Goal: Find contact information: Find contact information

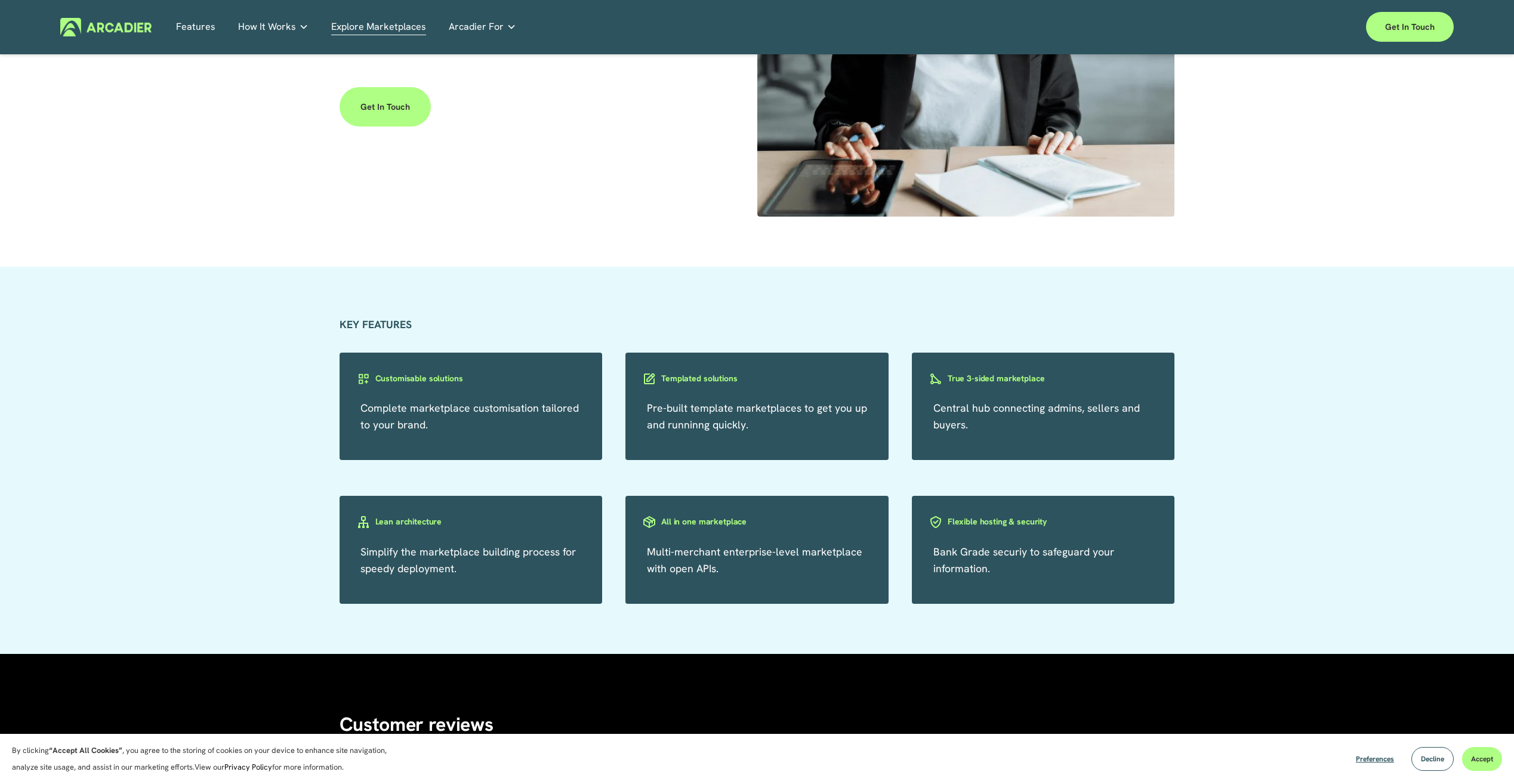
scroll to position [2029, 0]
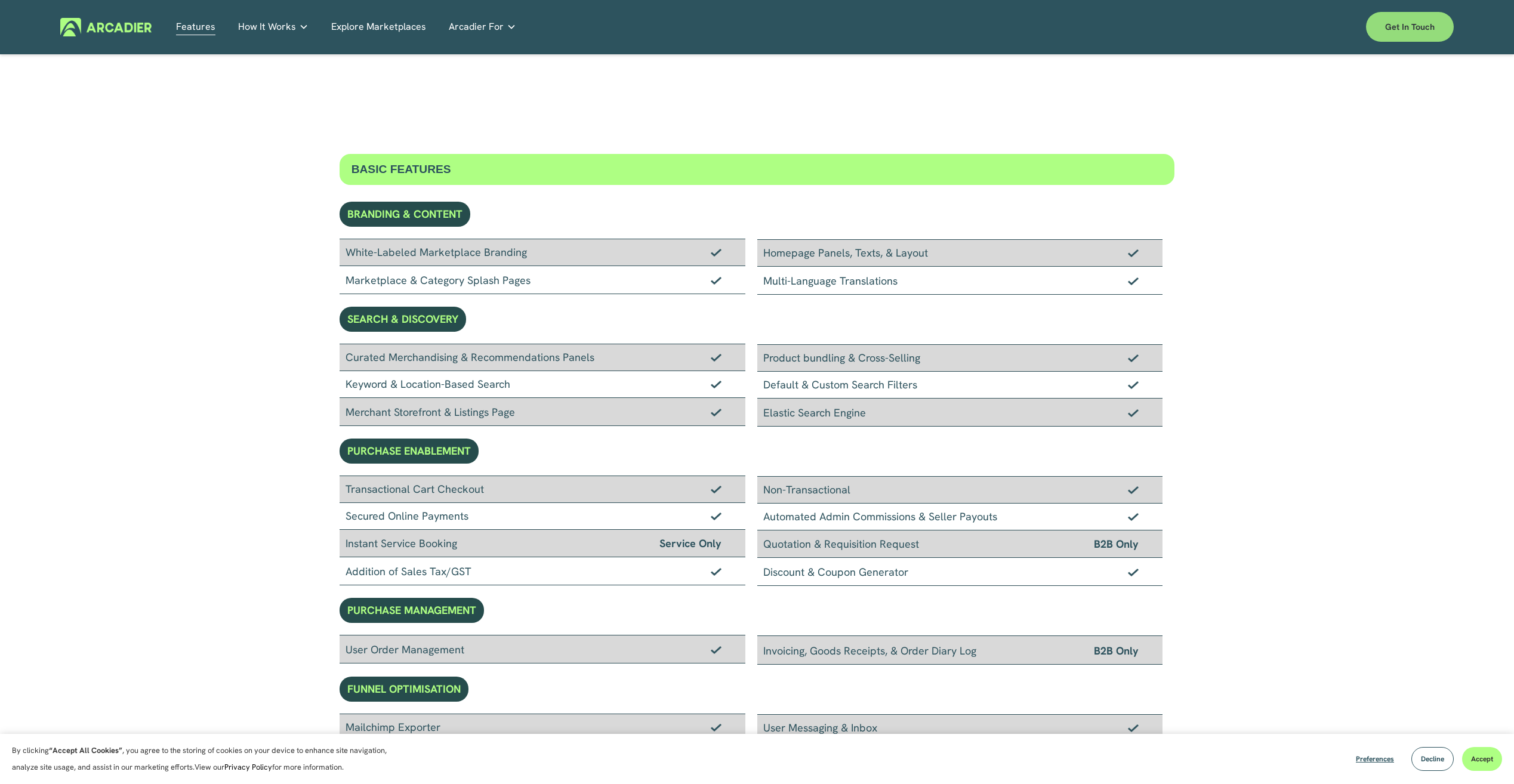
click at [1403, 34] on link "Get in touch" at bounding box center [1410, 27] width 88 height 30
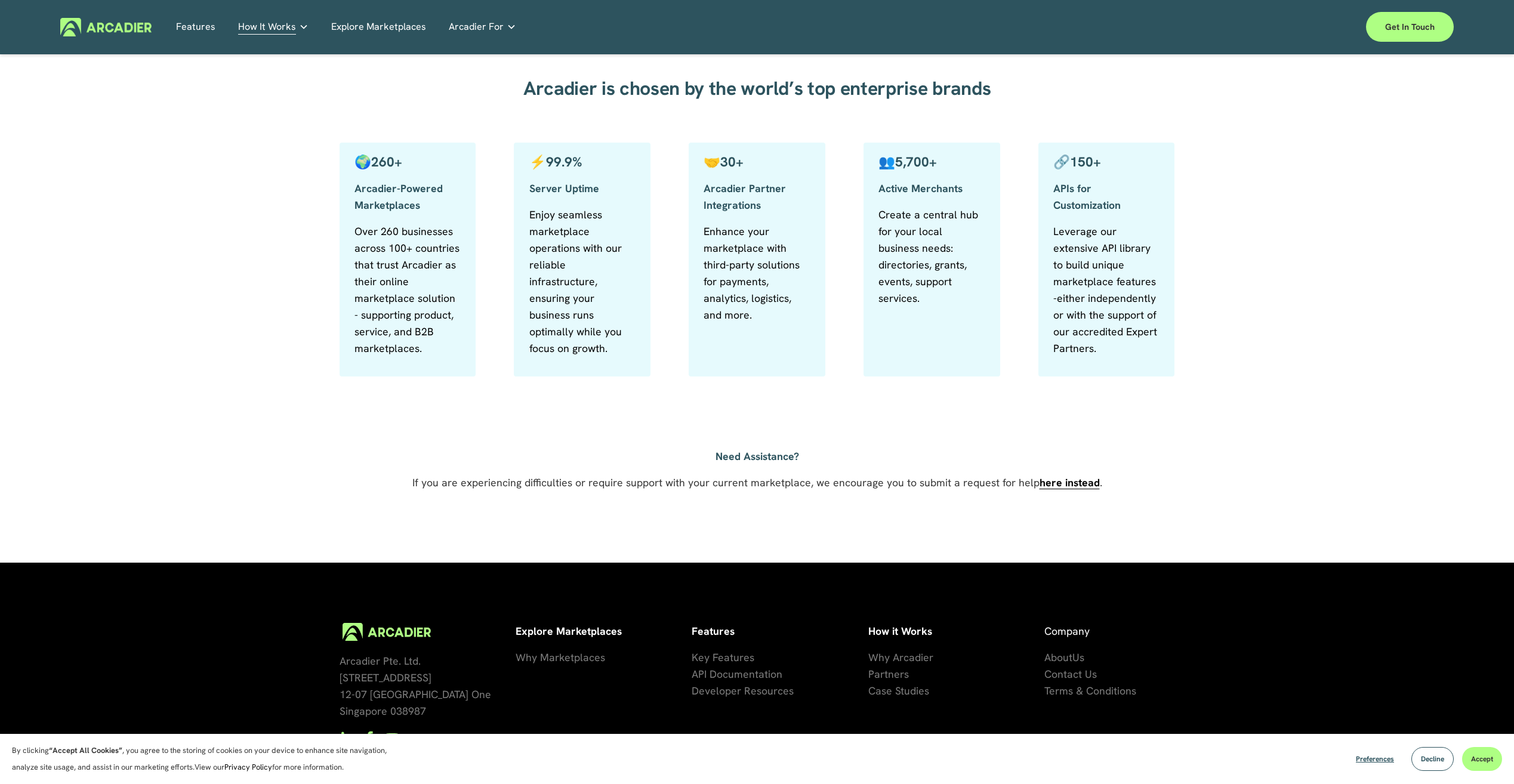
scroll to position [571, 0]
